Goal: Complete application form

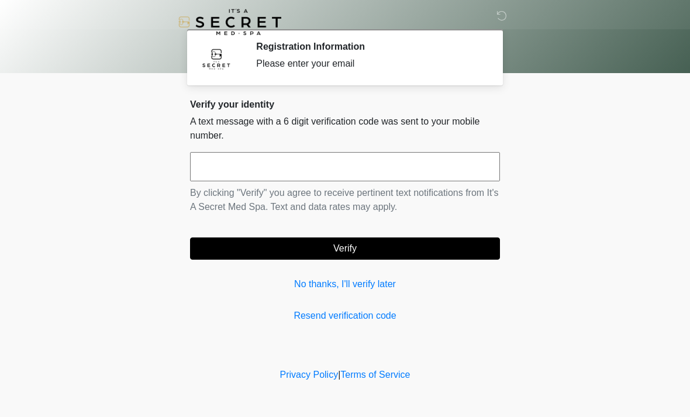
click at [400, 163] on input "text" at bounding box center [345, 166] width 310 height 29
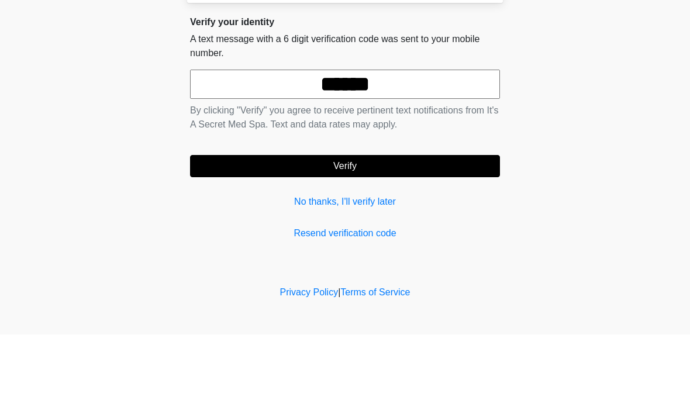
type input "******"
click at [393, 238] on button "Verify" at bounding box center [345, 249] width 310 height 22
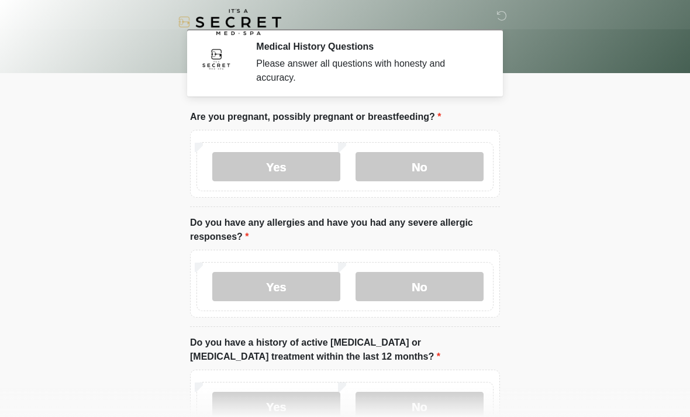
click at [449, 180] on label "No" at bounding box center [420, 166] width 128 height 29
click at [418, 301] on label "No" at bounding box center [420, 286] width 128 height 29
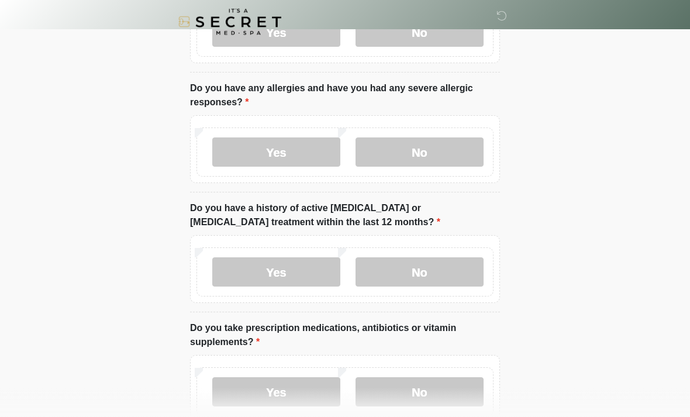
click at [289, 152] on label "Yes" at bounding box center [276, 152] width 128 height 29
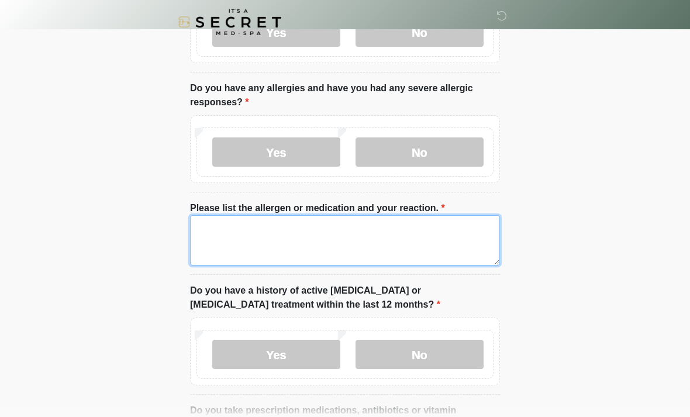
click at [402, 238] on textarea "Please list the allergen or medication and your reaction." at bounding box center [345, 240] width 310 height 50
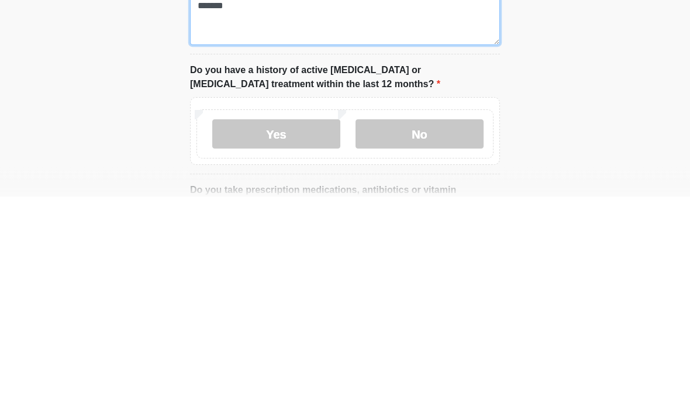
type textarea "*******"
click at [456, 341] on label "No" at bounding box center [420, 355] width 128 height 29
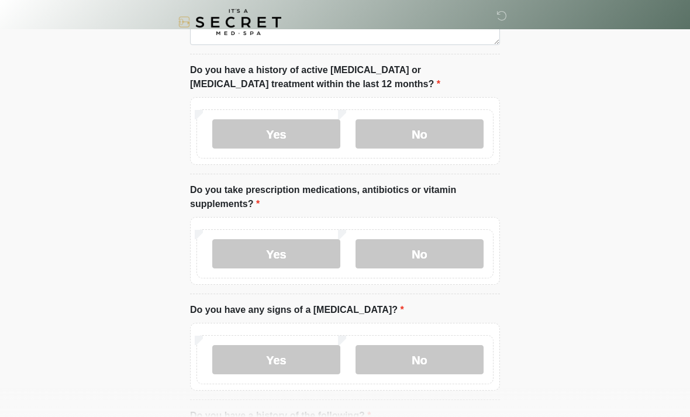
click at [308, 253] on label "Yes" at bounding box center [276, 253] width 128 height 29
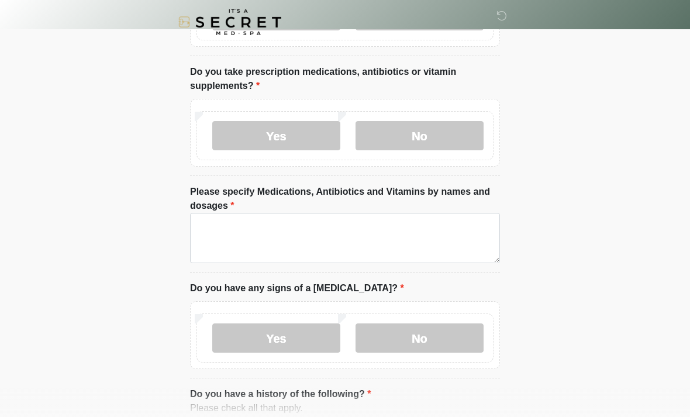
scroll to position [477, 0]
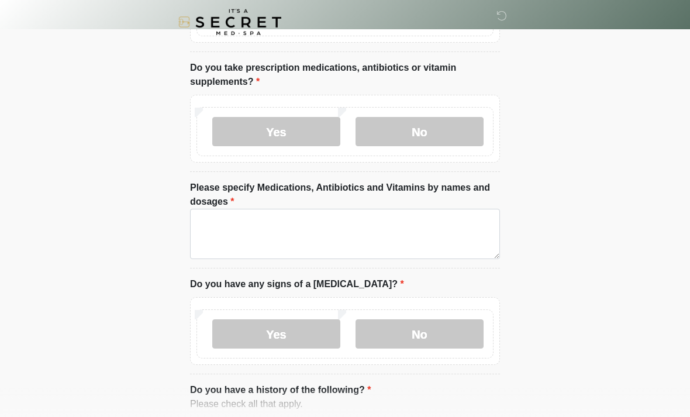
click at [433, 335] on label "No" at bounding box center [420, 333] width 128 height 29
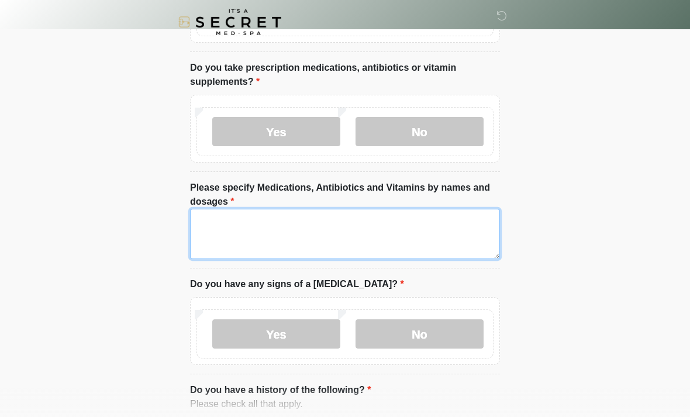
click at [444, 246] on textarea "Please specify Medications, Antibiotics and Vitamins by names and dosages" at bounding box center [345, 234] width 310 height 50
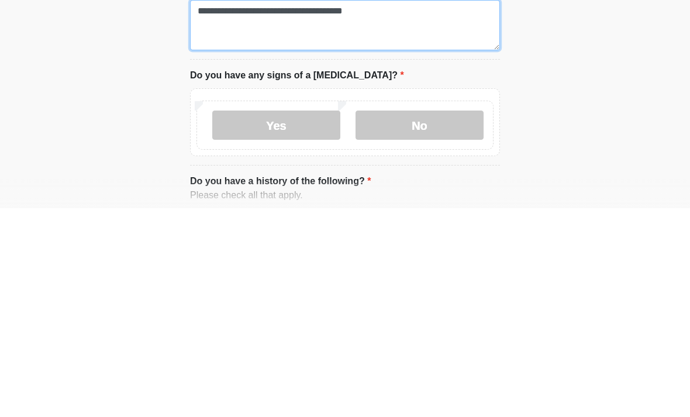
type textarea "**********"
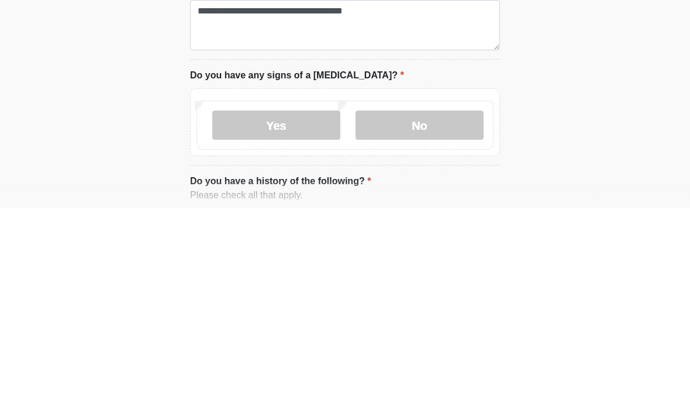
click at [419, 319] on label "No" at bounding box center [420, 333] width 128 height 29
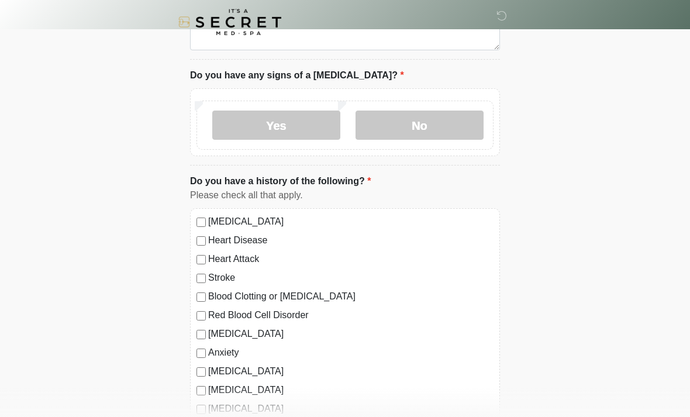
click at [443, 136] on label "No" at bounding box center [420, 125] width 128 height 29
click at [430, 128] on label "No" at bounding box center [420, 125] width 128 height 29
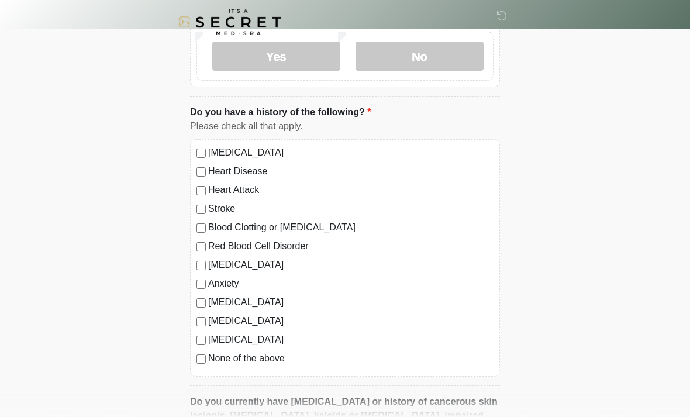
scroll to position [759, 0]
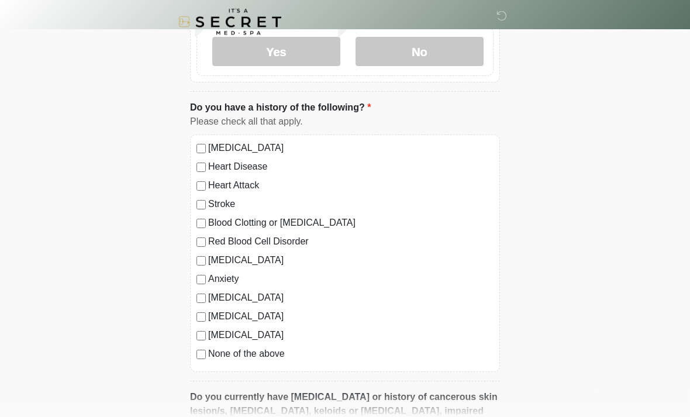
click at [266, 358] on label "None of the above" at bounding box center [351, 355] width 286 height 14
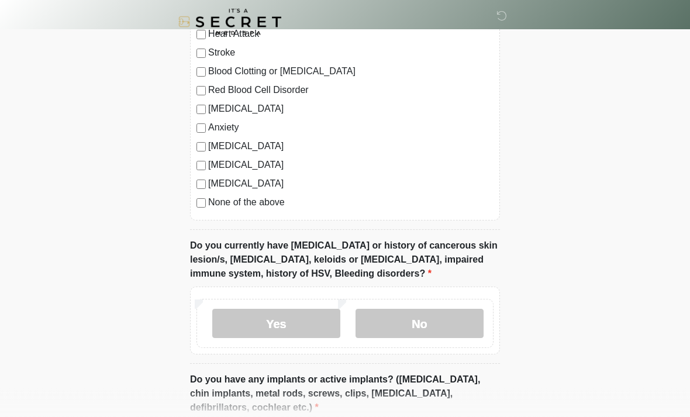
scroll to position [955, 0]
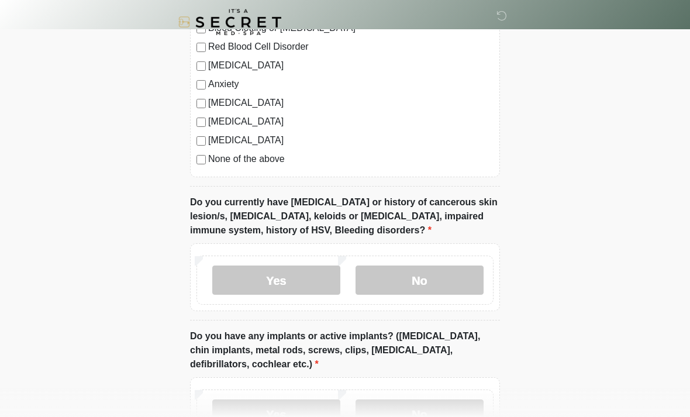
click at [453, 273] on label "No" at bounding box center [420, 280] width 128 height 29
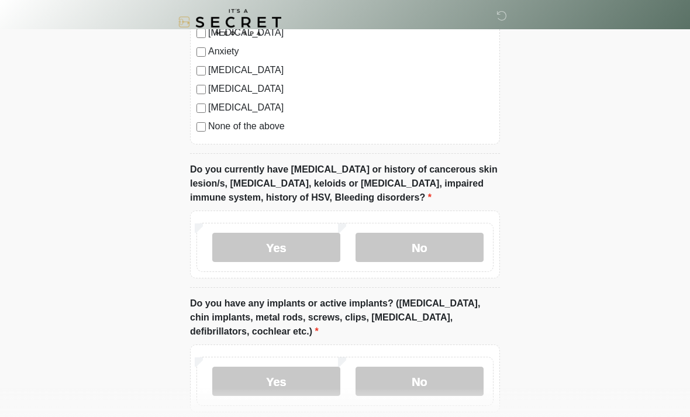
scroll to position [1026, 0]
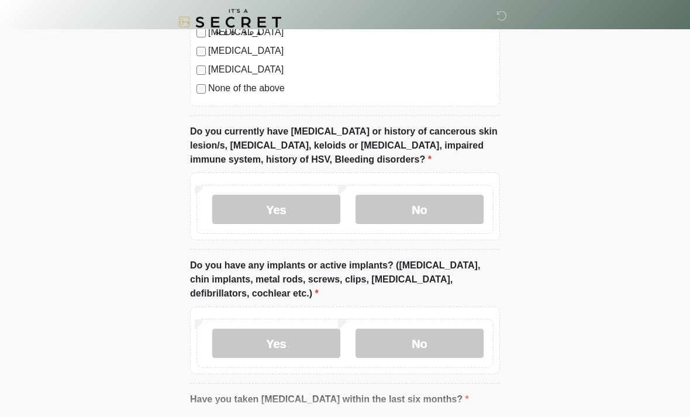
click at [416, 352] on label "No" at bounding box center [420, 343] width 128 height 29
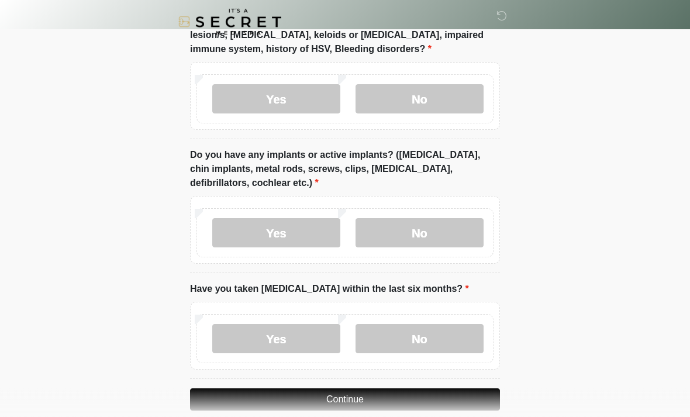
click at [430, 332] on label "No" at bounding box center [420, 339] width 128 height 29
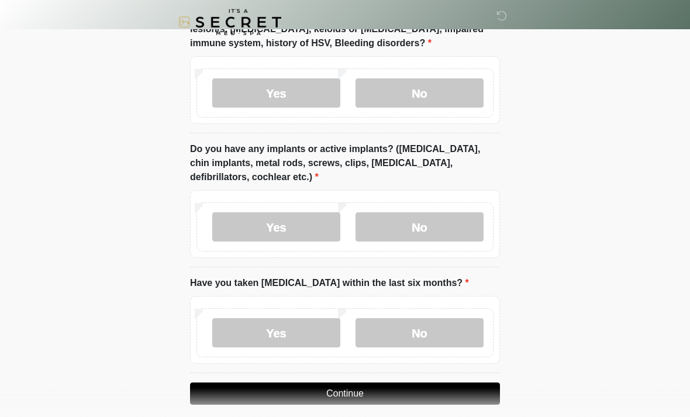
scroll to position [1153, 0]
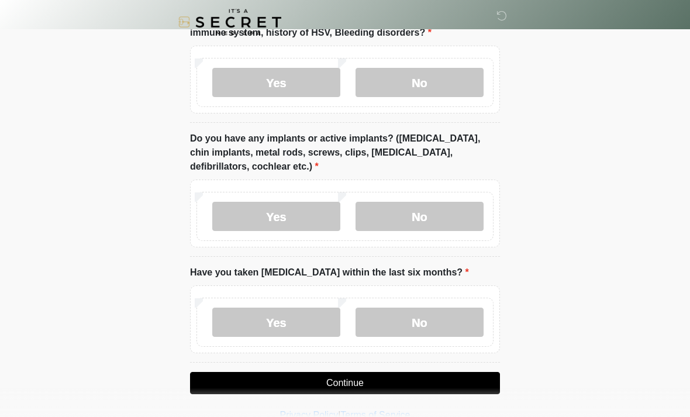
click at [425, 377] on button "Continue" at bounding box center [345, 383] width 310 height 22
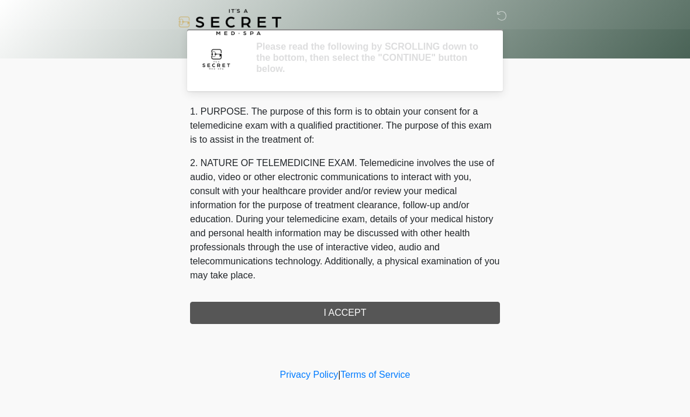
scroll to position [0, 0]
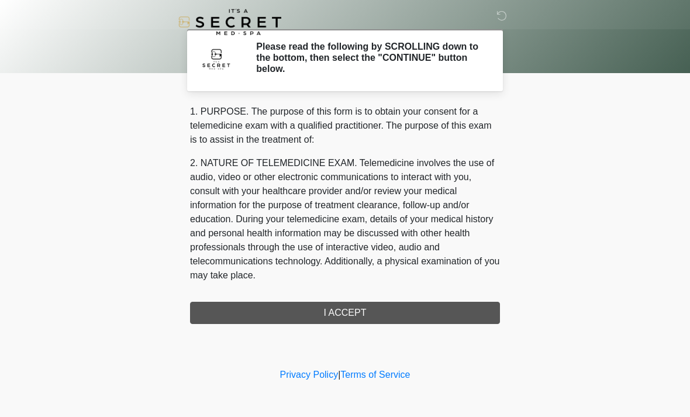
click at [434, 317] on div "1. PURPOSE. The purpose of this form is to obtain your consent for a telemedici…" at bounding box center [345, 214] width 310 height 219
click at [353, 317] on div "1. PURPOSE. The purpose of this form is to obtain your consent for a telemedici…" at bounding box center [345, 214] width 310 height 219
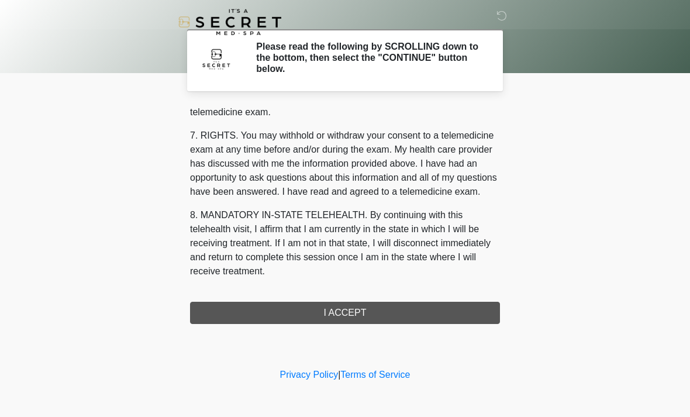
scroll to position [496, 0]
click at [370, 311] on button "I ACCEPT" at bounding box center [345, 313] width 310 height 22
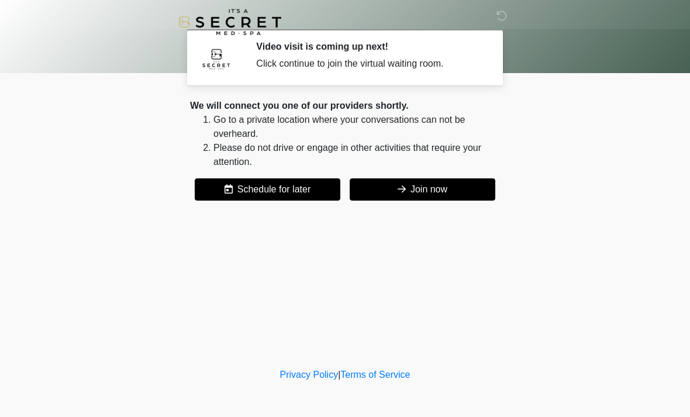
click at [453, 197] on button "Join now" at bounding box center [423, 189] width 146 height 22
